Goal: Task Accomplishment & Management: Manage account settings

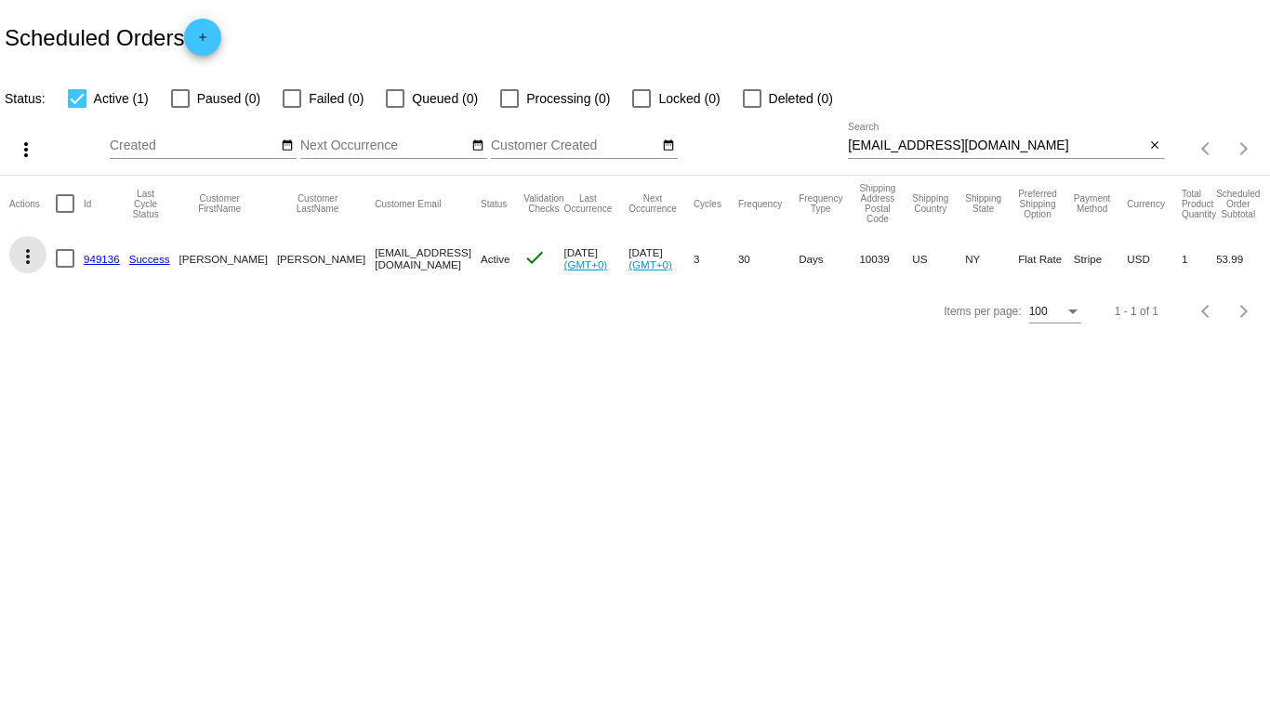
click at [31, 249] on mat-icon "more_vert" at bounding box center [28, 256] width 22 height 22
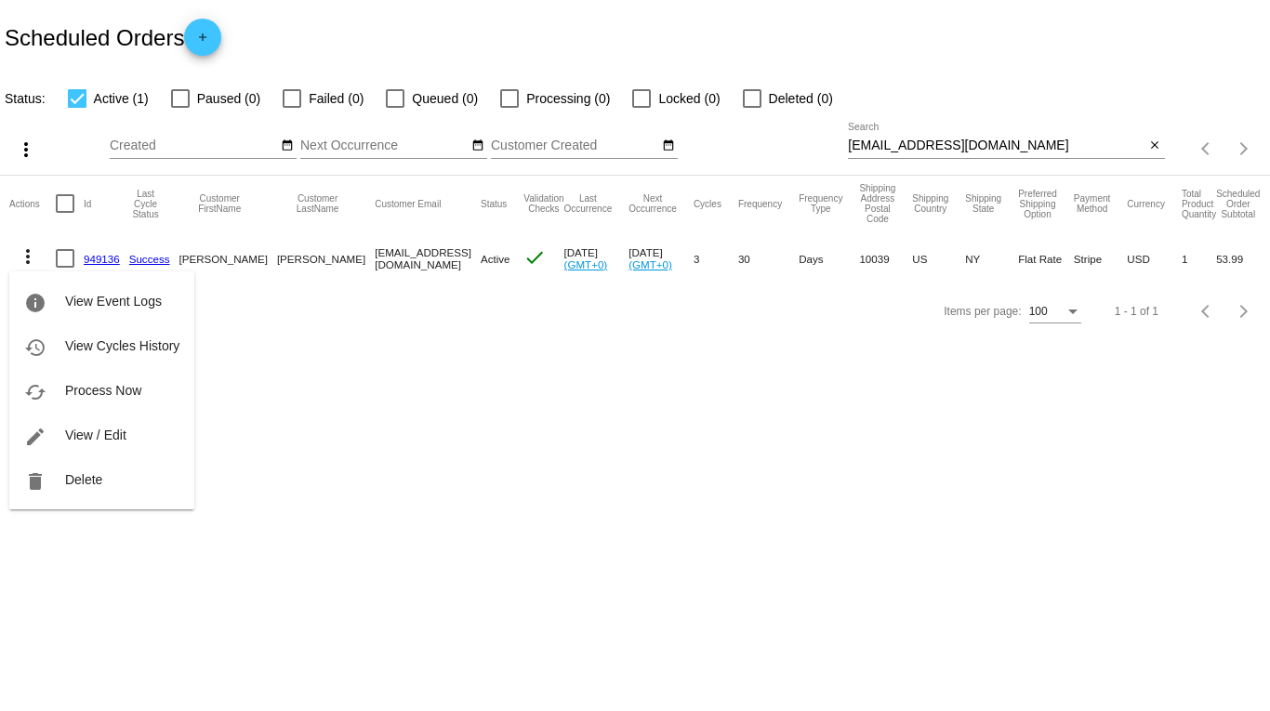
click at [316, 366] on div at bounding box center [635, 355] width 1270 height 711
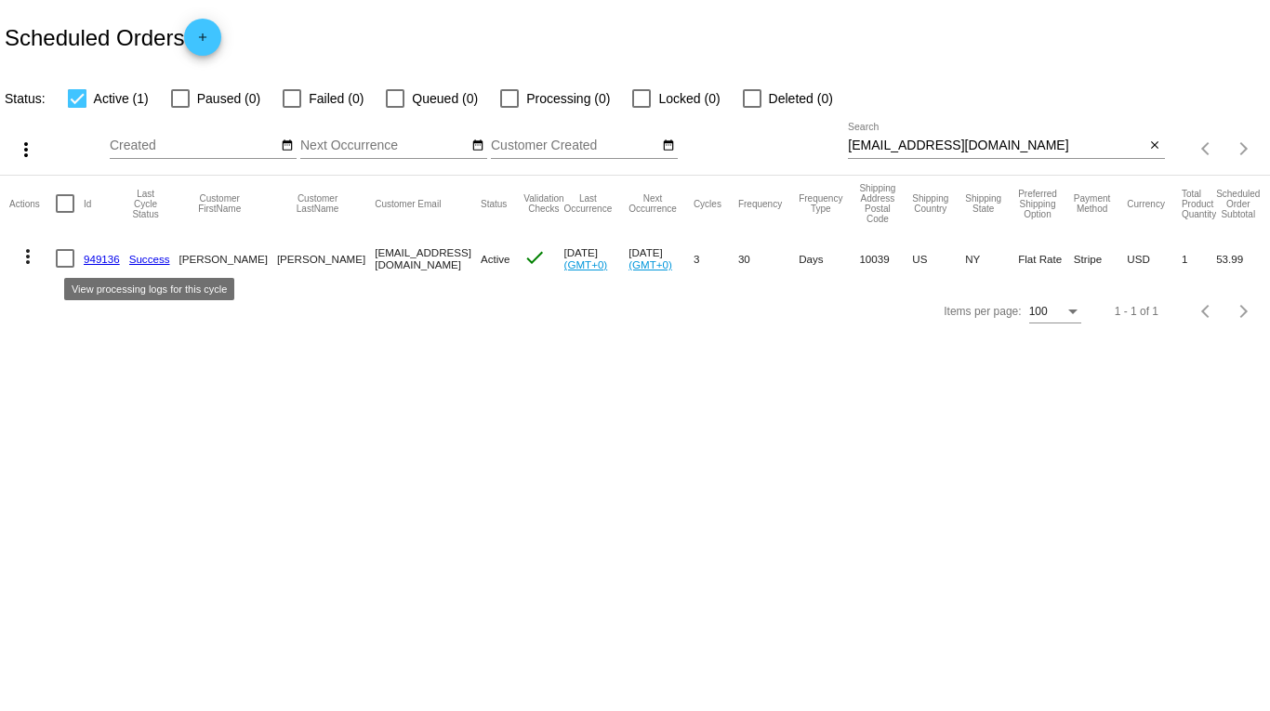
click at [165, 256] on link "Success" at bounding box center [149, 259] width 41 height 12
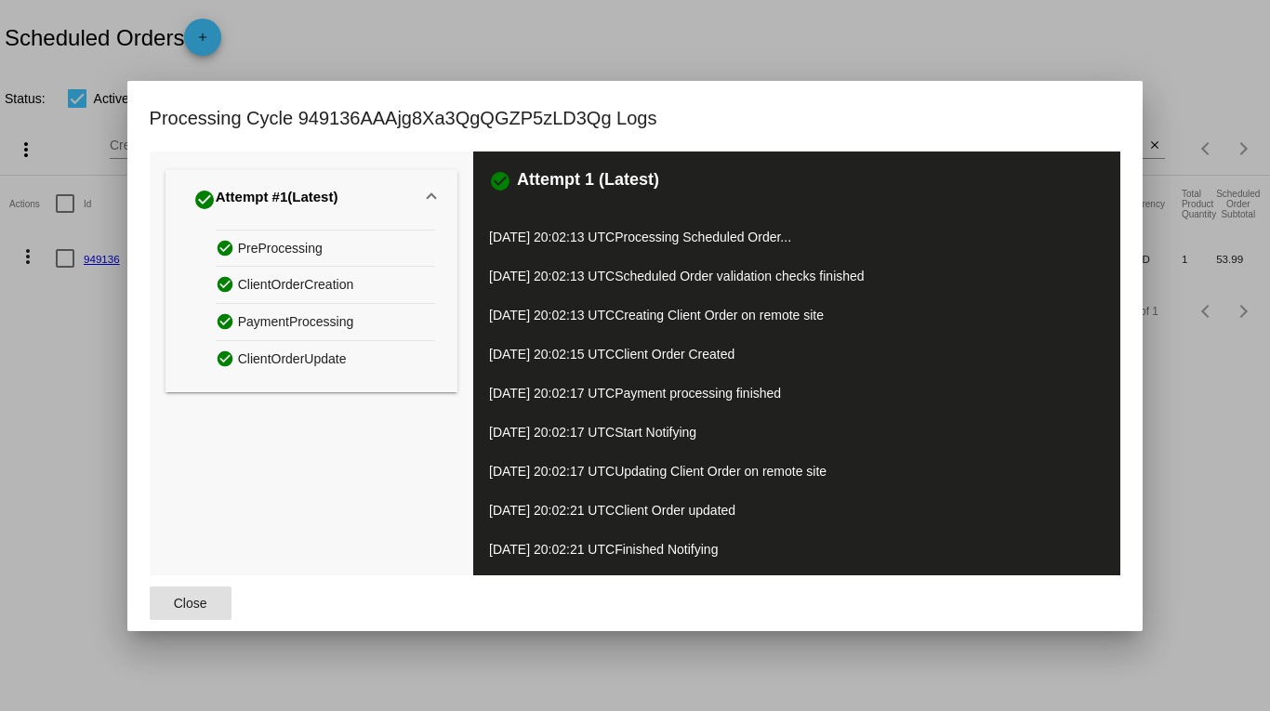
click at [59, 380] on div at bounding box center [635, 355] width 1270 height 711
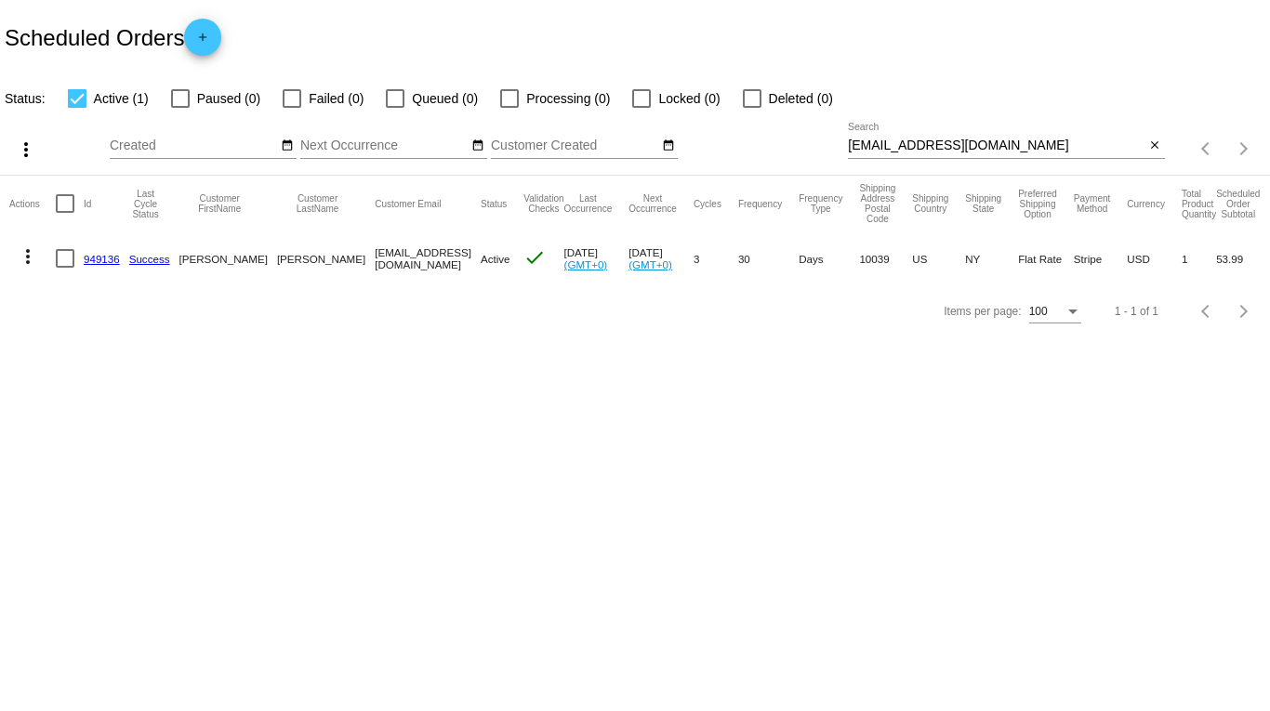
click at [104, 271] on mat-cell "949136" at bounding box center [107, 258] width 46 height 54
click at [103, 257] on link "949136" at bounding box center [102, 259] width 36 height 12
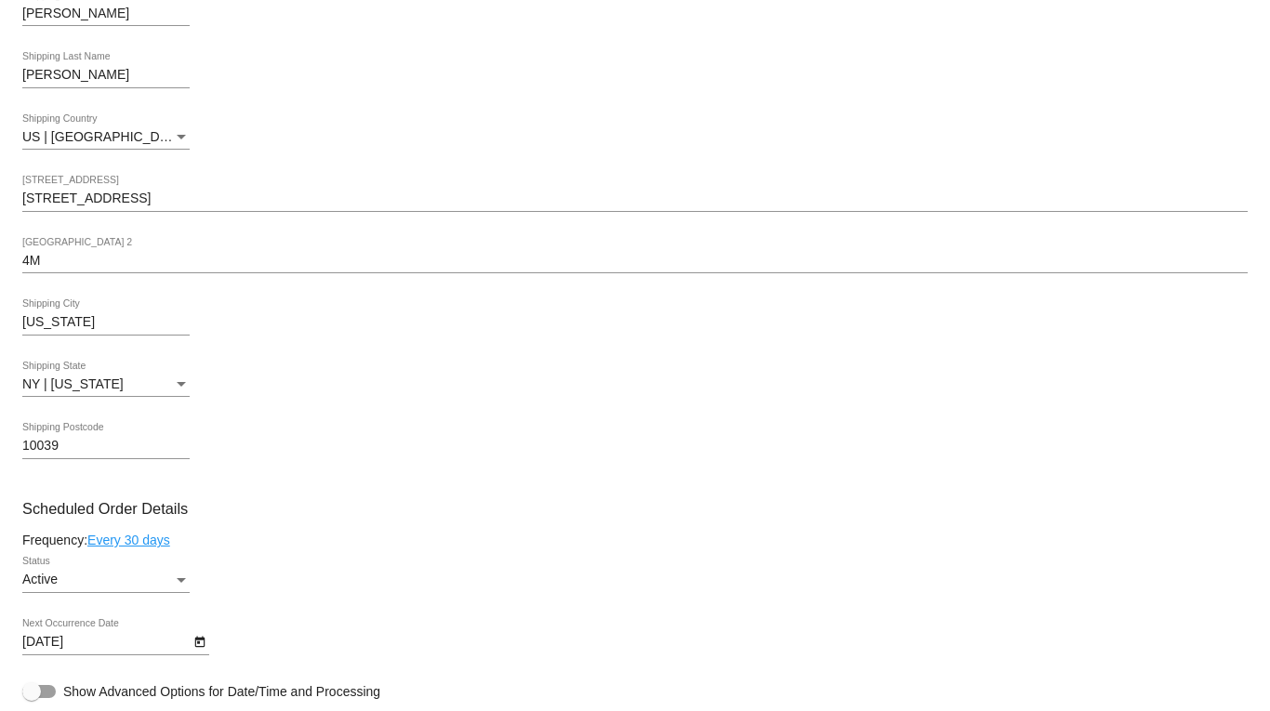
scroll to position [744, 0]
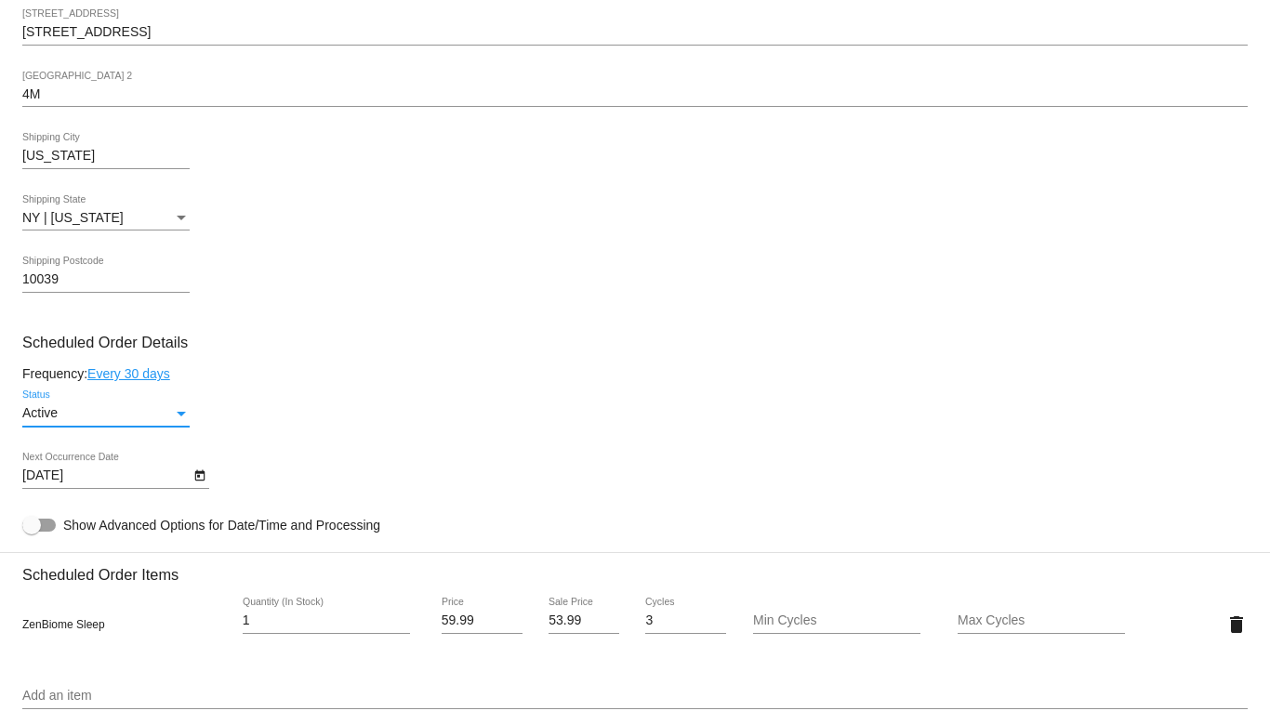
click at [165, 410] on div "Active" at bounding box center [97, 413] width 151 height 15
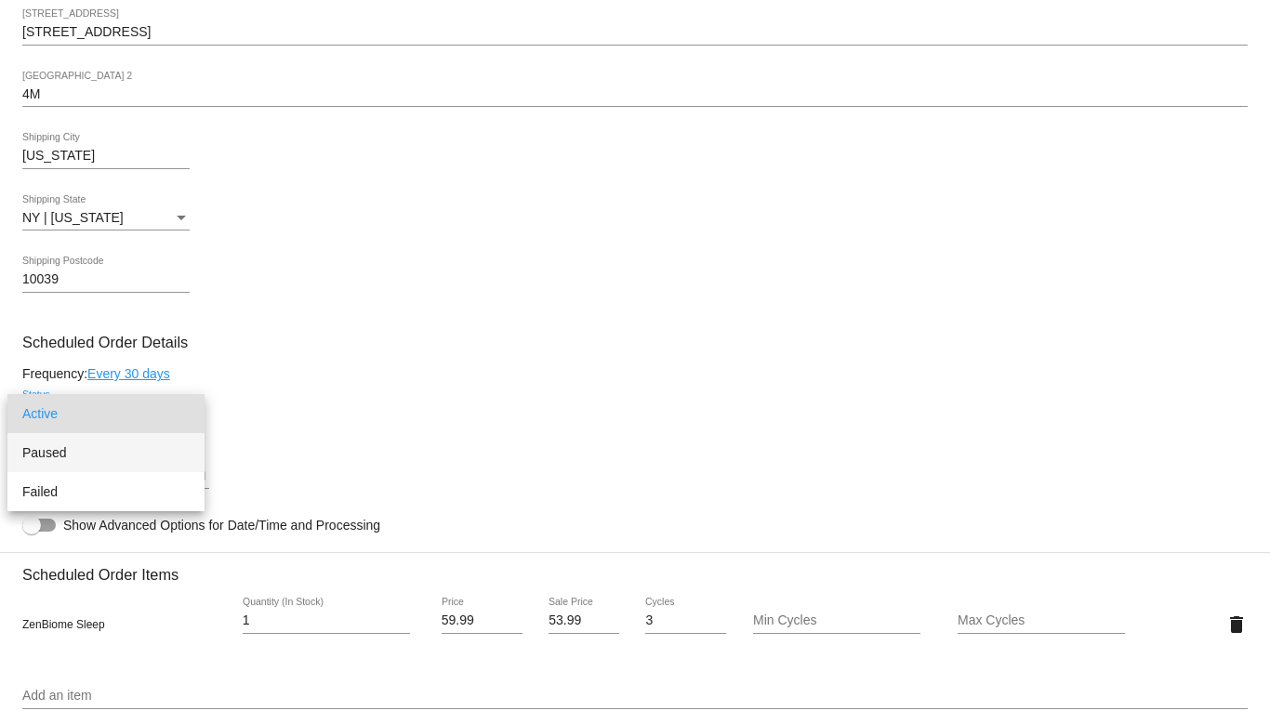
click at [154, 453] on span "Paused" at bounding box center [105, 452] width 167 height 39
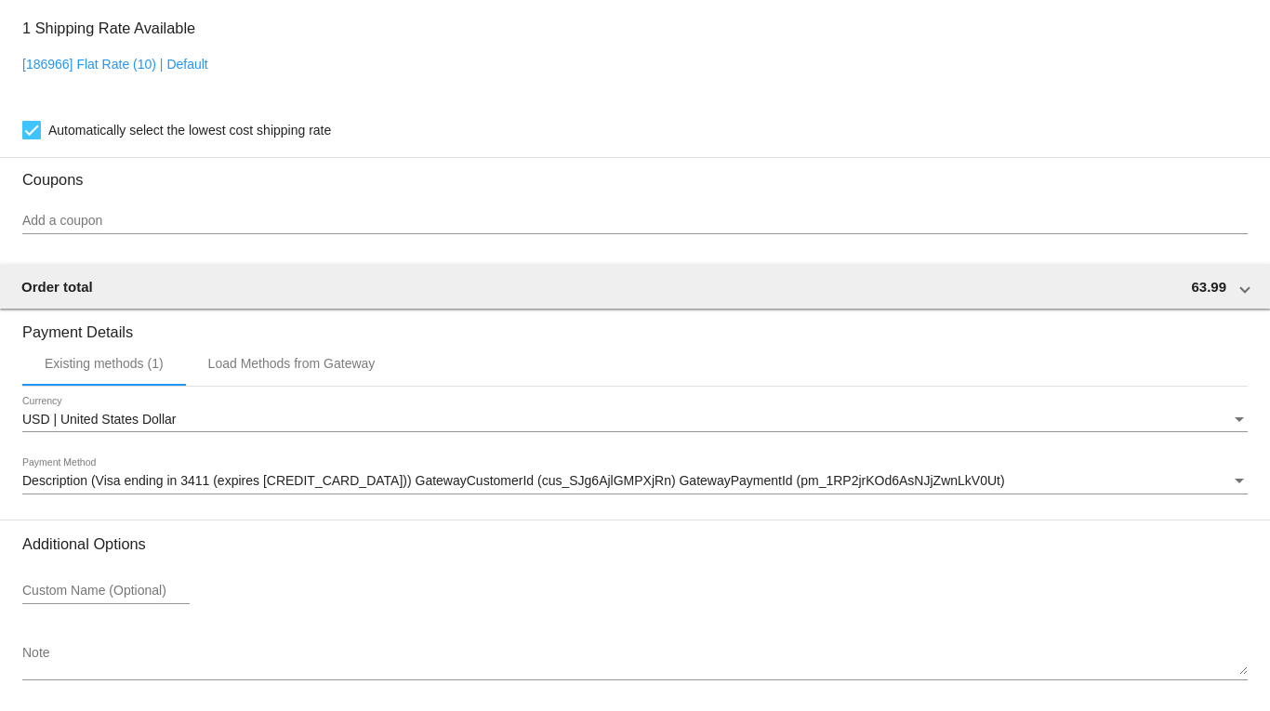
scroll to position [1542, 0]
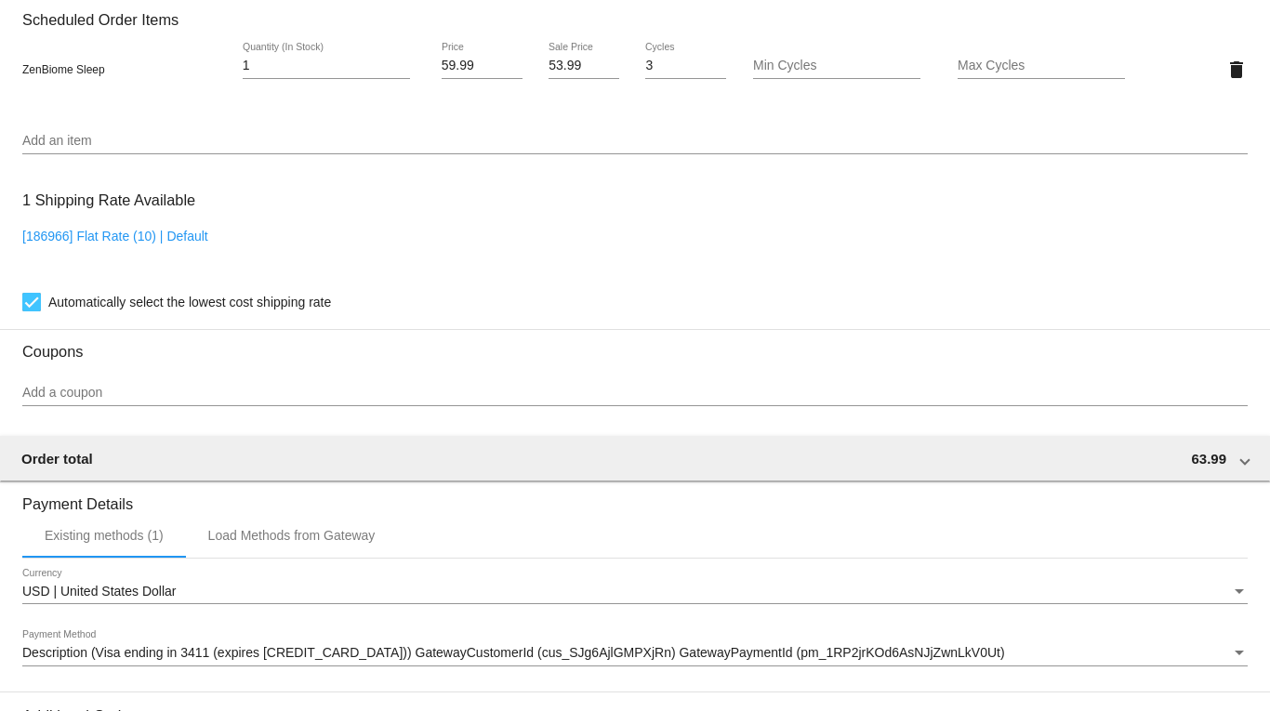
scroll to position [1263, 0]
